Goal: Entertainment & Leisure: Consume media (video, audio)

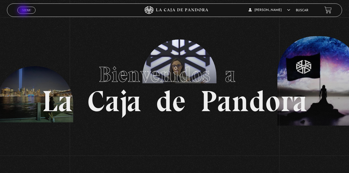
click at [24, 11] on span "Menu" at bounding box center [26, 10] width 9 height 3
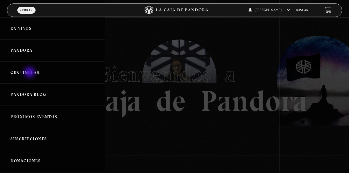
click at [30, 73] on link "Centinelas" at bounding box center [52, 73] width 105 height 22
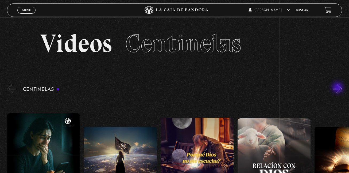
click at [339, 88] on button "»" at bounding box center [337, 88] width 9 height 9
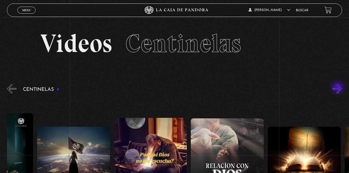
click at [339, 88] on button "»" at bounding box center [337, 88] width 9 height 9
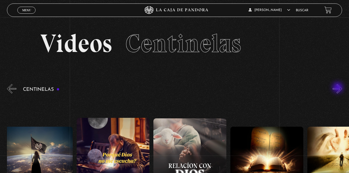
click at [339, 88] on button "»" at bounding box center [337, 88] width 9 height 9
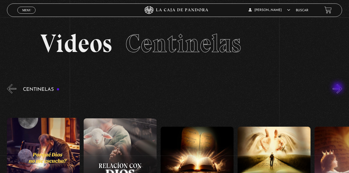
click at [339, 88] on button "»" at bounding box center [337, 88] width 9 height 9
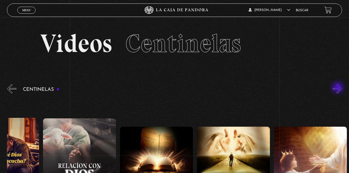
click at [339, 88] on button "»" at bounding box center [337, 88] width 9 height 9
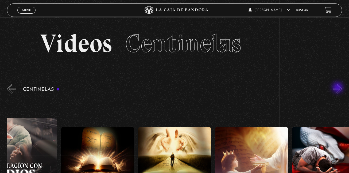
click at [339, 88] on button "»" at bounding box center [337, 88] width 9 height 9
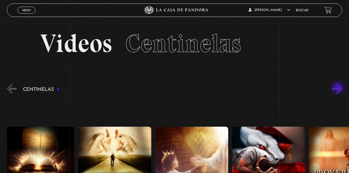
click at [339, 88] on button "»" at bounding box center [337, 88] width 9 height 9
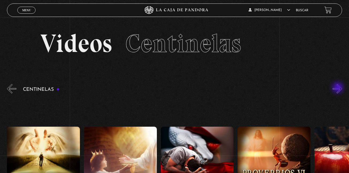
click at [339, 88] on button "»" at bounding box center [337, 88] width 9 height 9
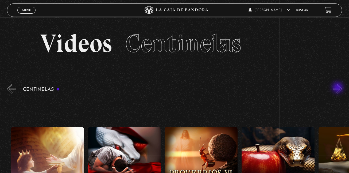
click at [339, 88] on button "»" at bounding box center [337, 88] width 9 height 9
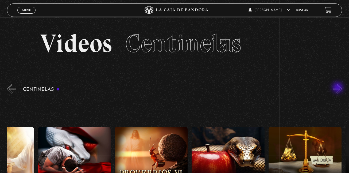
click at [339, 88] on button "»" at bounding box center [337, 88] width 9 height 9
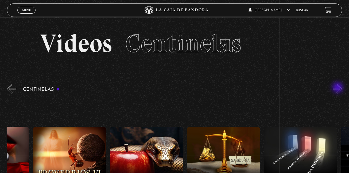
click at [339, 88] on button "»" at bounding box center [337, 88] width 9 height 9
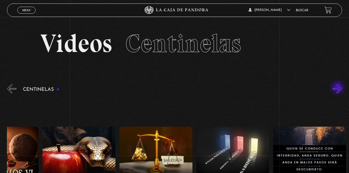
click at [339, 88] on button "»" at bounding box center [337, 88] width 9 height 9
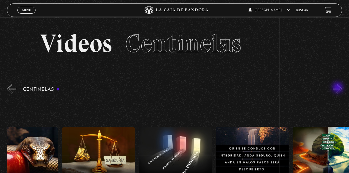
click at [339, 88] on button "»" at bounding box center [337, 88] width 9 height 9
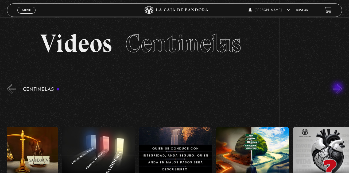
click at [339, 88] on button "»" at bounding box center [337, 88] width 9 height 9
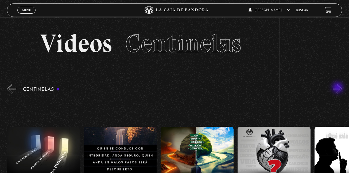
click at [339, 88] on button "»" at bounding box center [337, 88] width 9 height 9
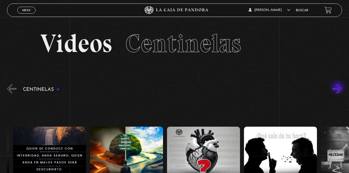
click at [339, 88] on button "»" at bounding box center [337, 88] width 9 height 9
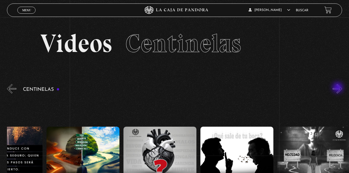
click at [339, 88] on button "»" at bounding box center [337, 88] width 9 height 9
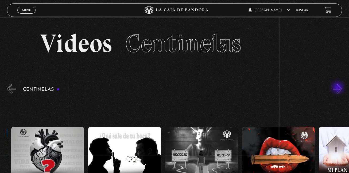
click at [339, 88] on button "»" at bounding box center [337, 88] width 9 height 9
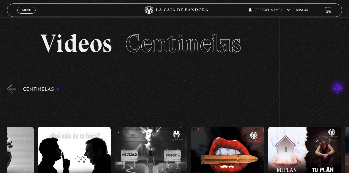
click at [339, 88] on button "»" at bounding box center [337, 88] width 9 height 9
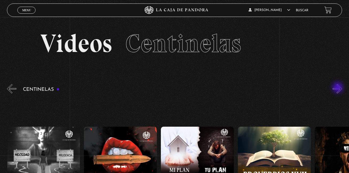
click at [339, 88] on button "»" at bounding box center [337, 88] width 9 height 9
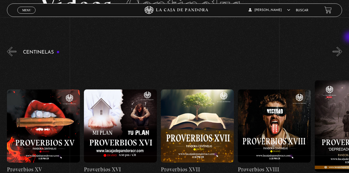
scroll to position [39, 0]
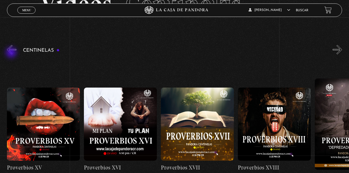
click at [12, 53] on button "«" at bounding box center [11, 49] width 9 height 9
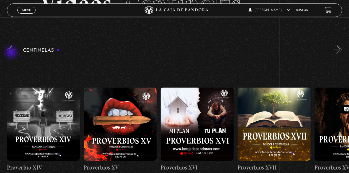
scroll to position [0, 1232]
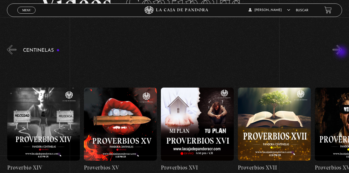
click at [343, 52] on button "»" at bounding box center [337, 49] width 9 height 9
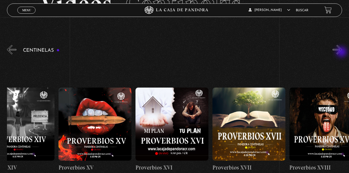
click at [343, 52] on button "»" at bounding box center [337, 49] width 9 height 9
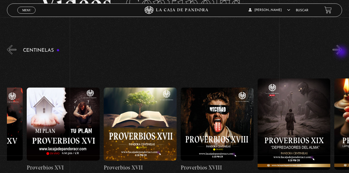
click at [343, 52] on button "»" at bounding box center [337, 49] width 9 height 9
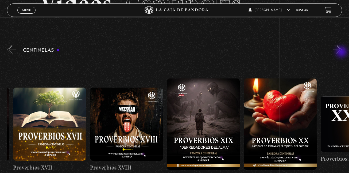
click at [343, 52] on button "»" at bounding box center [337, 49] width 9 height 9
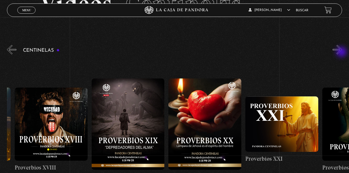
click at [343, 52] on button "»" at bounding box center [337, 49] width 9 height 9
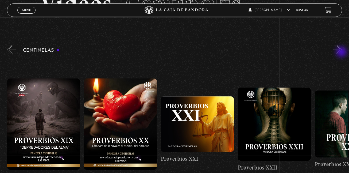
click at [343, 52] on button "»" at bounding box center [337, 49] width 9 height 9
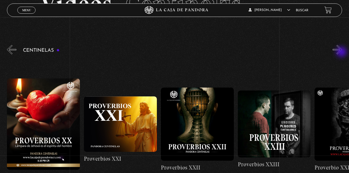
click at [343, 52] on button "»" at bounding box center [337, 49] width 9 height 9
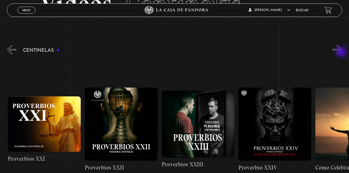
click at [343, 52] on button "»" at bounding box center [337, 49] width 9 height 9
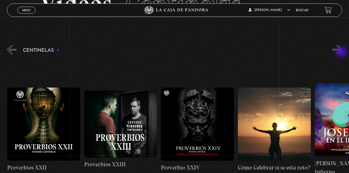
click at [343, 52] on button "»" at bounding box center [337, 49] width 9 height 9
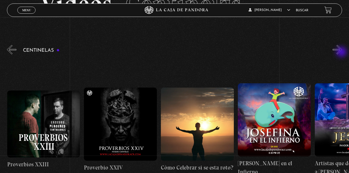
click at [343, 52] on button "»" at bounding box center [337, 49] width 9 height 9
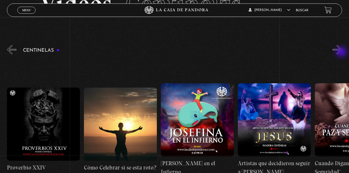
click at [343, 52] on button "»" at bounding box center [337, 49] width 9 height 9
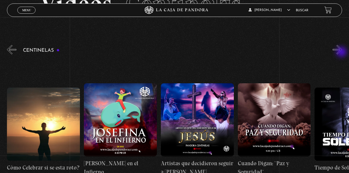
click at [343, 52] on button "»" at bounding box center [337, 49] width 9 height 9
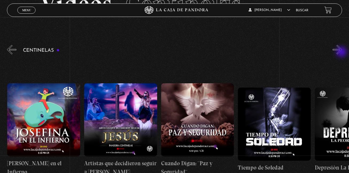
click at [343, 52] on button "»" at bounding box center [337, 49] width 9 height 9
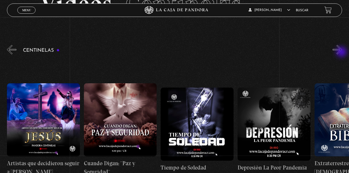
click at [343, 52] on button "»" at bounding box center [337, 49] width 9 height 9
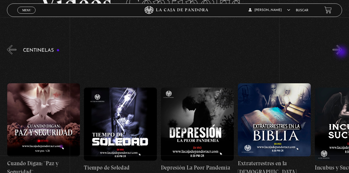
scroll to position [0, 2310]
click at [343, 52] on button "»" at bounding box center [337, 49] width 9 height 9
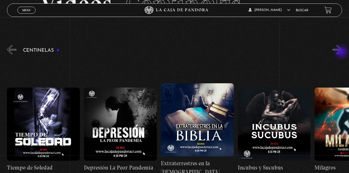
click at [343, 52] on button "»" at bounding box center [337, 49] width 9 height 9
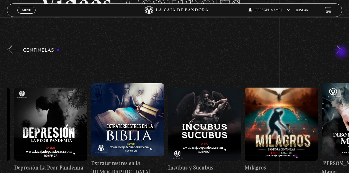
scroll to position [0, 2464]
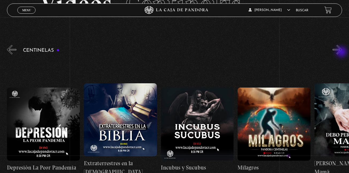
click at [343, 52] on button "»" at bounding box center [337, 49] width 9 height 9
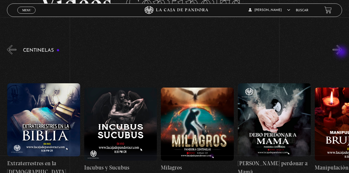
scroll to position [0, 2541]
click at [343, 52] on button "»" at bounding box center [337, 49] width 9 height 9
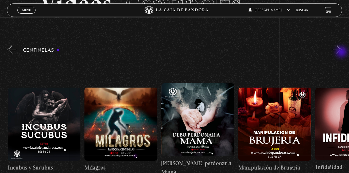
scroll to position [0, 2618]
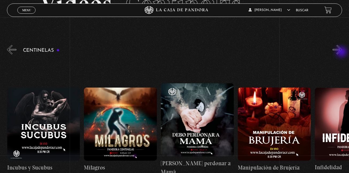
click at [343, 52] on button "»" at bounding box center [337, 49] width 9 height 9
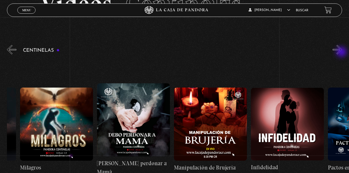
scroll to position [0, 2695]
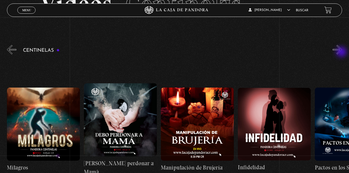
click at [343, 52] on button "»" at bounding box center [337, 49] width 9 height 9
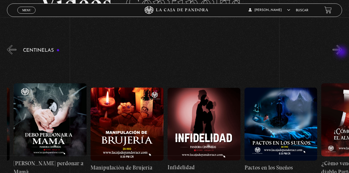
scroll to position [0, 2772]
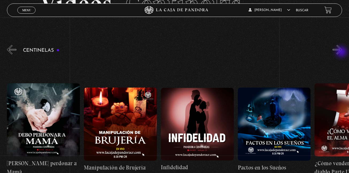
click at [343, 52] on button "»" at bounding box center [337, 49] width 9 height 9
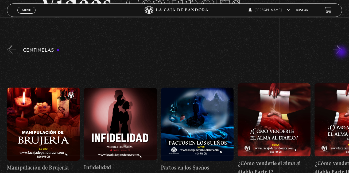
click at [343, 52] on button "»" at bounding box center [337, 49] width 9 height 9
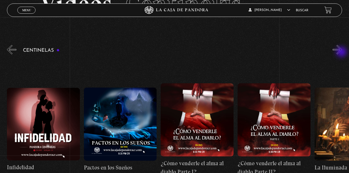
click at [343, 52] on button "»" at bounding box center [337, 49] width 9 height 9
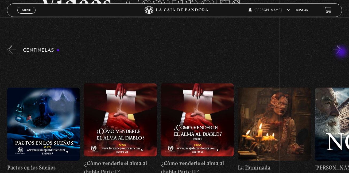
click at [343, 52] on button "»" at bounding box center [337, 49] width 9 height 9
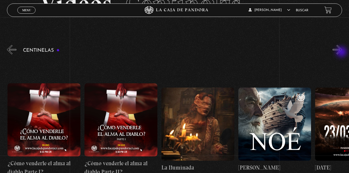
scroll to position [0, 3080]
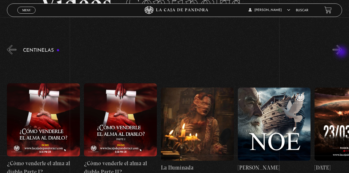
click at [343, 52] on button "»" at bounding box center [337, 49] width 9 height 9
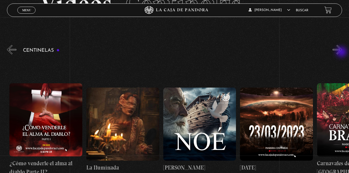
scroll to position [0, 3157]
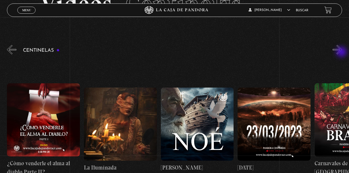
click at [343, 52] on button "»" at bounding box center [337, 49] width 9 height 9
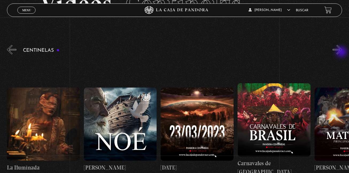
click at [343, 52] on button "»" at bounding box center [337, 49] width 9 height 9
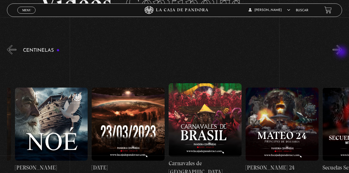
scroll to position [0, 3311]
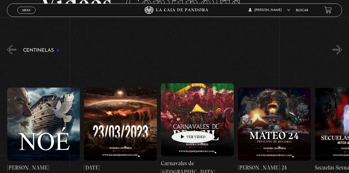
click at [185, 123] on figure at bounding box center [197, 119] width 73 height 73
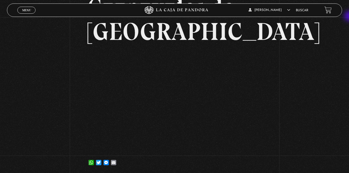
scroll to position [51, 0]
